Goal: Task Accomplishment & Management: Complete application form

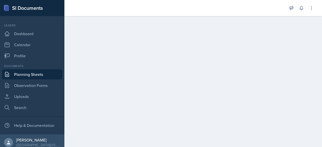
click at [30, 74] on link "Planning Sheets" at bounding box center [32, 74] width 60 height 10
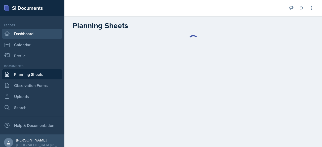
click at [28, 32] on link "Dashboard" at bounding box center [32, 34] width 60 height 10
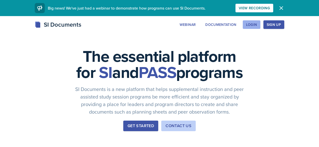
click at [257, 26] on div "Login" at bounding box center [251, 25] width 11 height 4
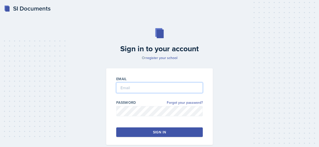
click at [133, 91] on input "email" at bounding box center [159, 87] width 86 height 11
type input "[EMAIL_ADDRESS][DOMAIN_NAME]"
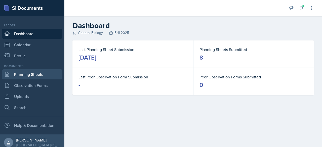
click at [37, 77] on link "Planning Sheets" at bounding box center [32, 74] width 60 height 10
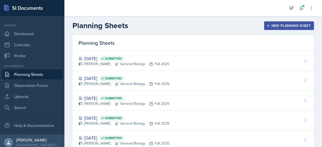
click at [283, 24] on div "New Planning Sheet" at bounding box center [288, 26] width 43 height 4
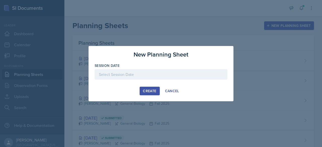
click at [176, 72] on div at bounding box center [161, 74] width 133 height 11
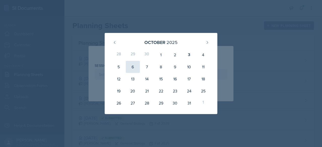
click at [130, 67] on div "6" at bounding box center [133, 67] width 14 height 12
type input "[DATE]"
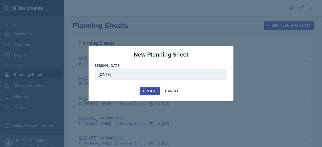
click at [147, 90] on div "Create" at bounding box center [149, 91] width 13 height 4
